Goal: Task Accomplishment & Management: Use online tool/utility

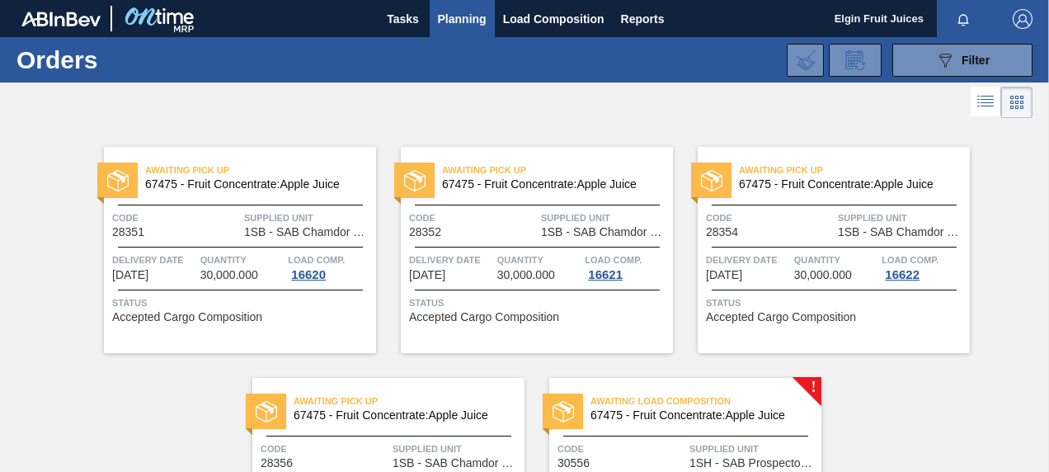
click at [650, 408] on span "Awaiting Load Composition" at bounding box center [706, 401] width 231 height 16
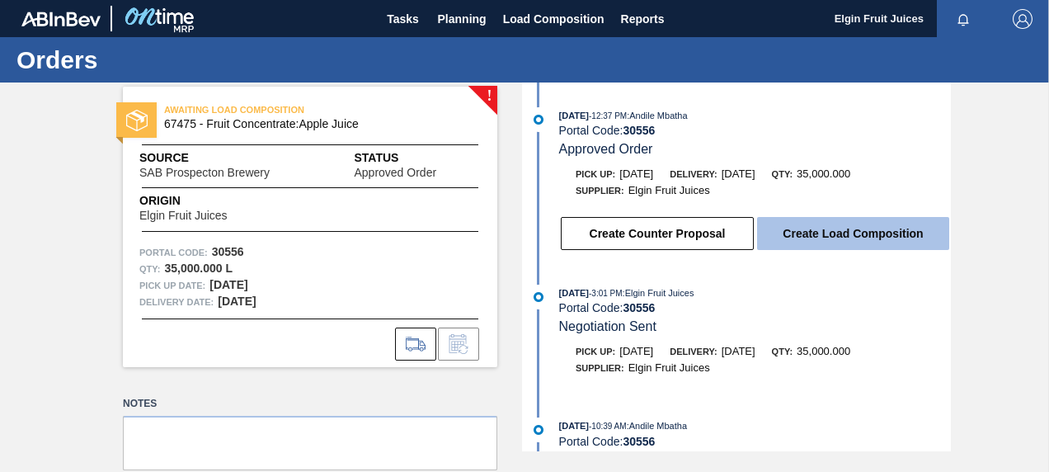
click at [827, 236] on button "Create Load Composition" at bounding box center [853, 233] width 192 height 33
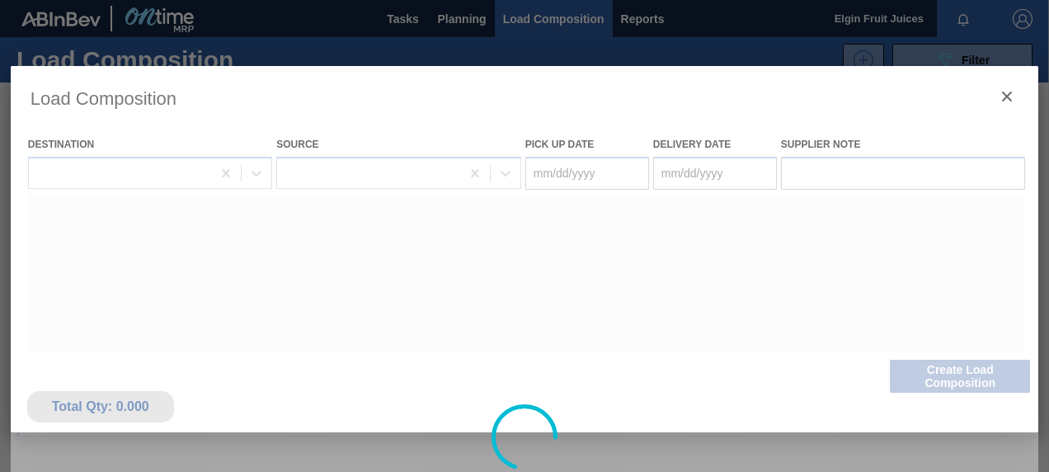
type Date "[DATE]"
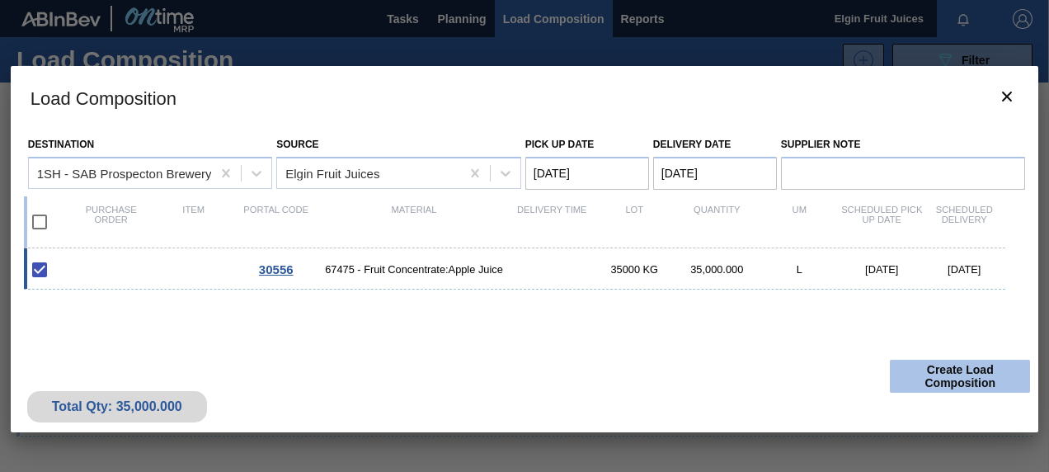
click at [969, 374] on button "Create Load Composition" at bounding box center [960, 376] width 140 height 33
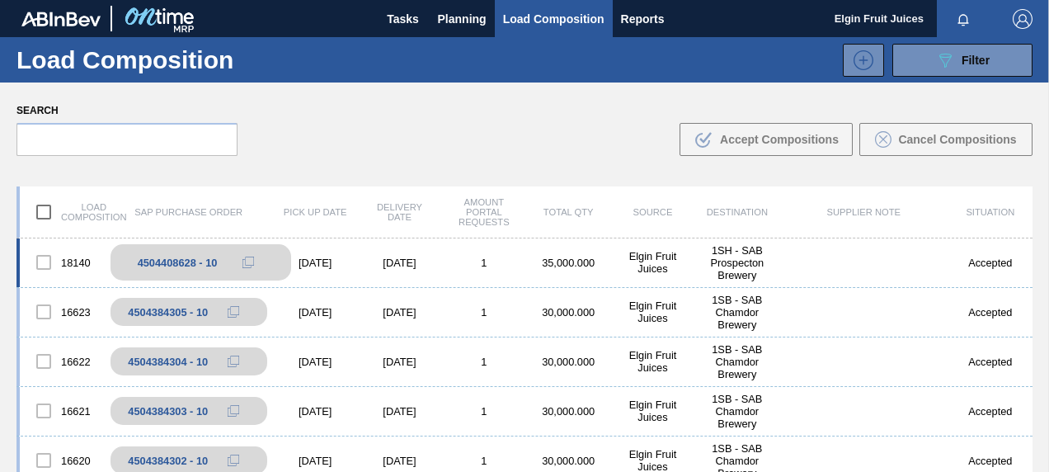
click at [195, 262] on div "4504408628 - 10" at bounding box center [178, 263] width 80 height 12
click at [250, 262] on icon at bounding box center [249, 263] width 12 height 12
click at [224, 257] on div "4504408628 - 10" at bounding box center [201, 262] width 181 height 36
click at [249, 264] on icon at bounding box center [249, 263] width 12 height 12
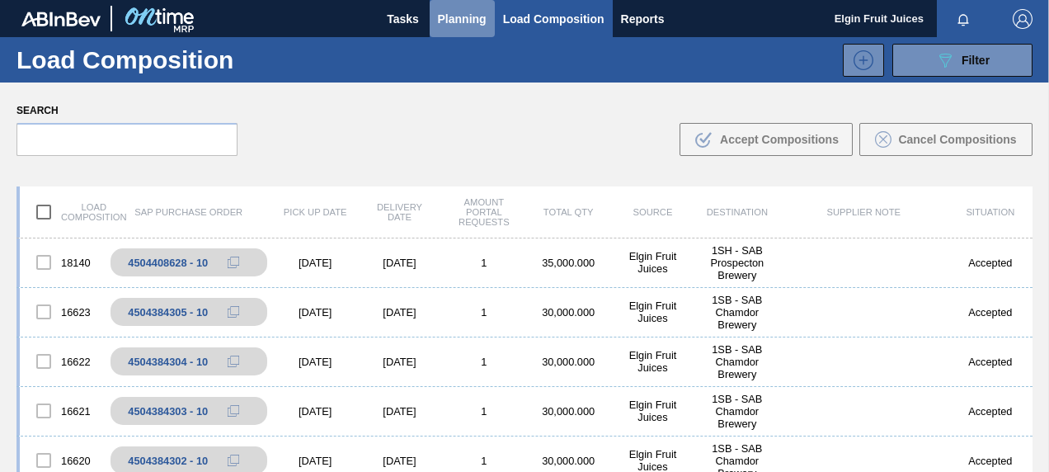
click at [460, 24] on span "Planning" at bounding box center [462, 19] width 49 height 20
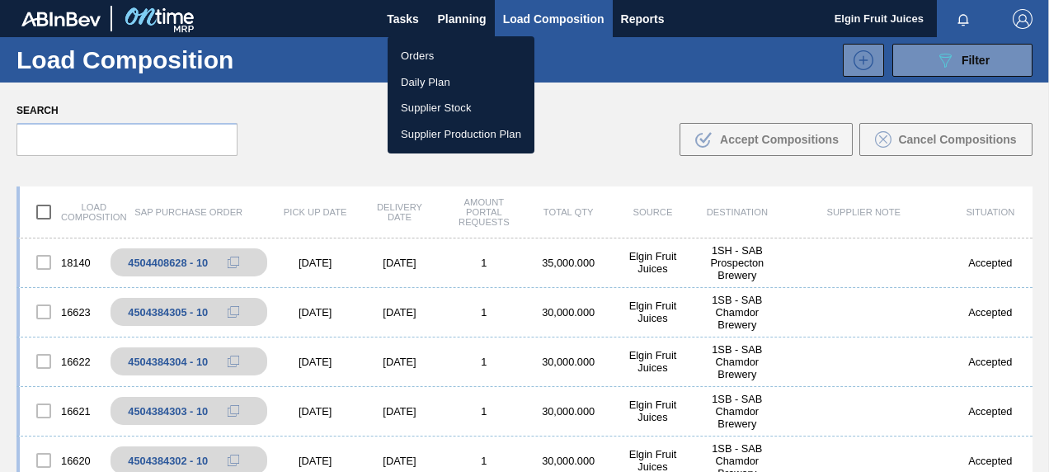
drag, startPoint x: 403, startPoint y: 50, endPoint x: 509, endPoint y: 191, distance: 176.7
click at [403, 51] on li "Orders" at bounding box center [461, 56] width 147 height 26
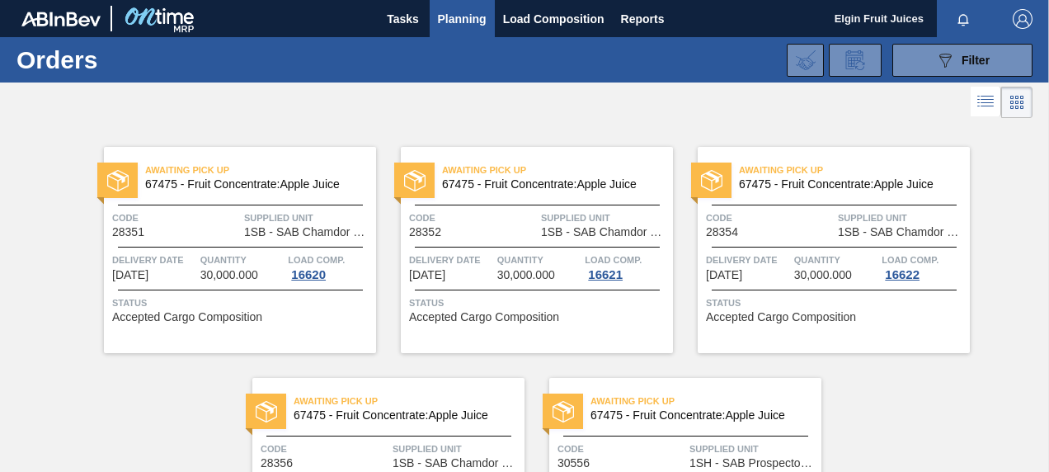
scroll to position [172, 0]
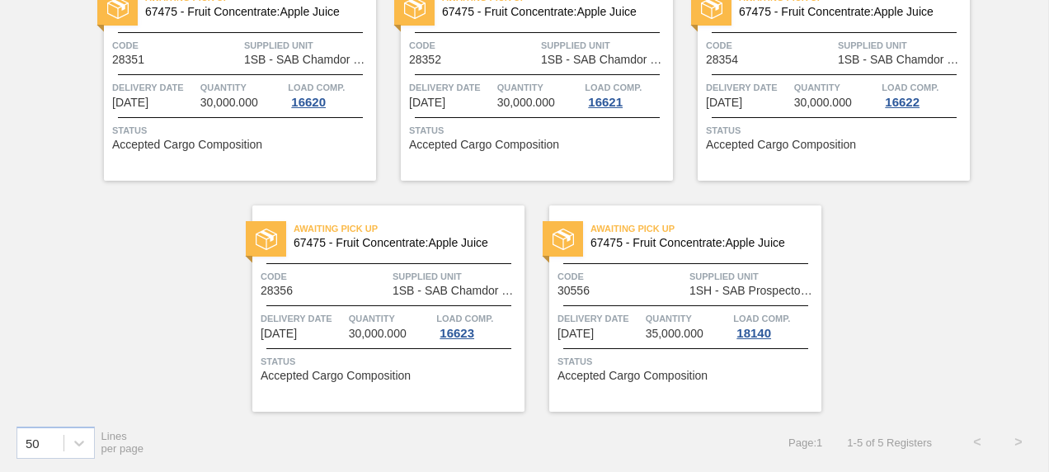
click at [610, 292] on div "Code 30556" at bounding box center [622, 282] width 128 height 29
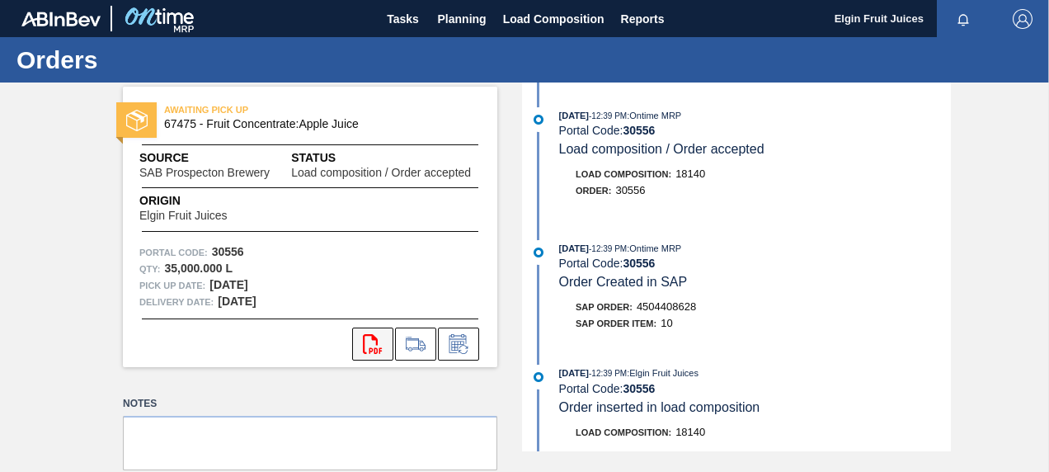
click at [368, 346] on icon "svg{fill:#ff0000}" at bounding box center [373, 344] width 20 height 20
